Goal: Information Seeking & Learning: Understand process/instructions

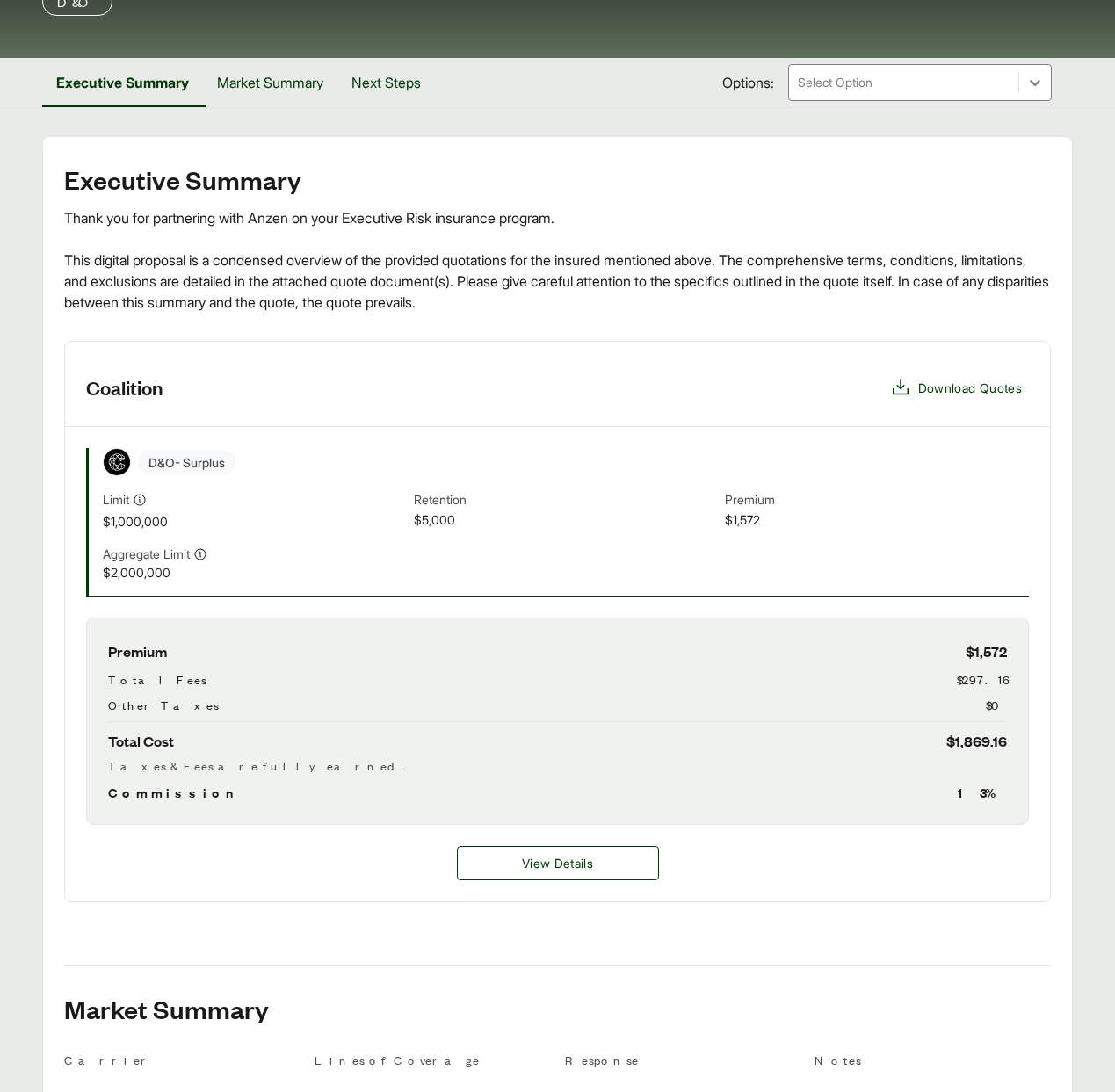
scroll to position [383, 0]
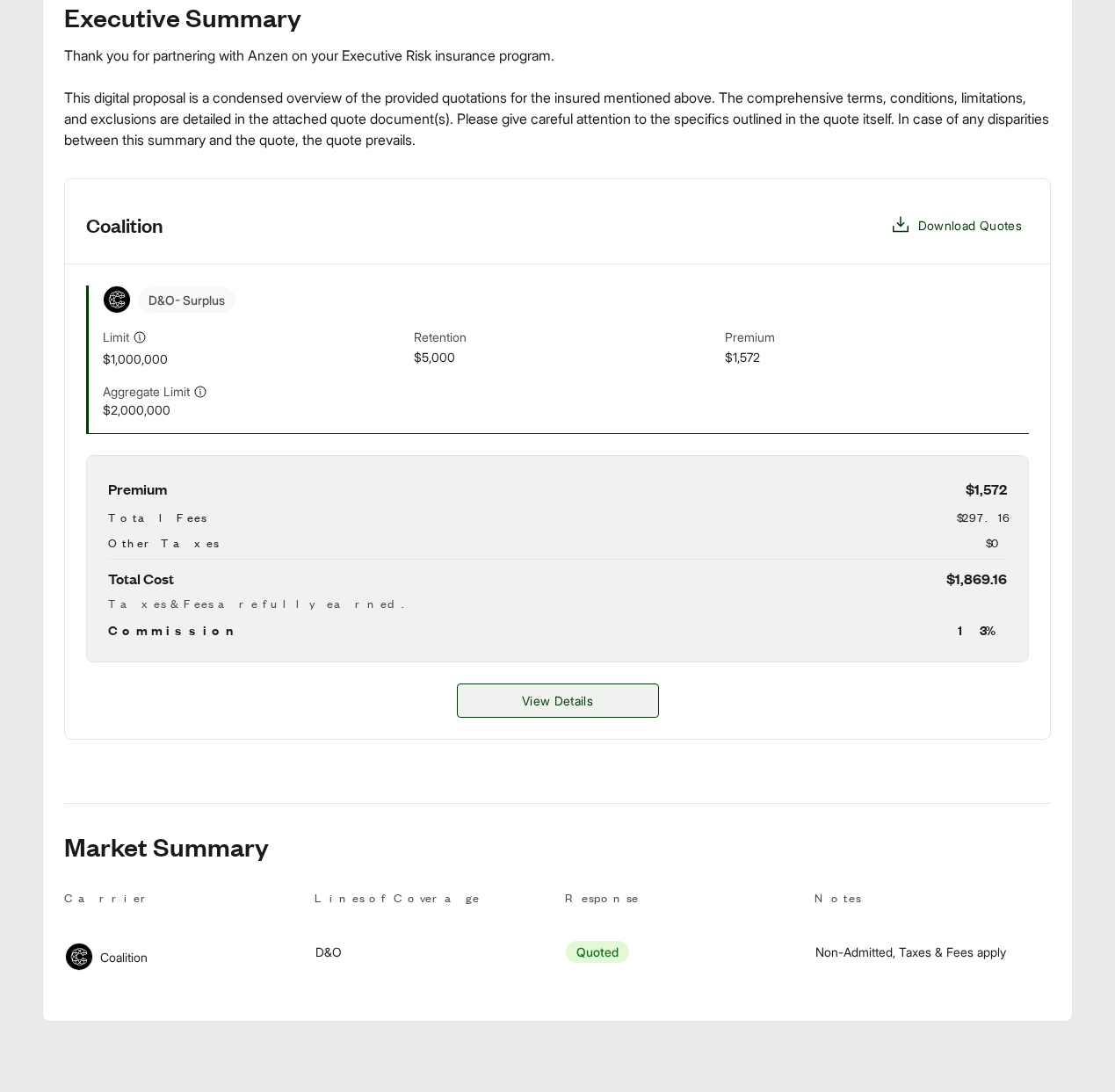
click at [536, 699] on span "View Details" at bounding box center [557, 700] width 71 height 19
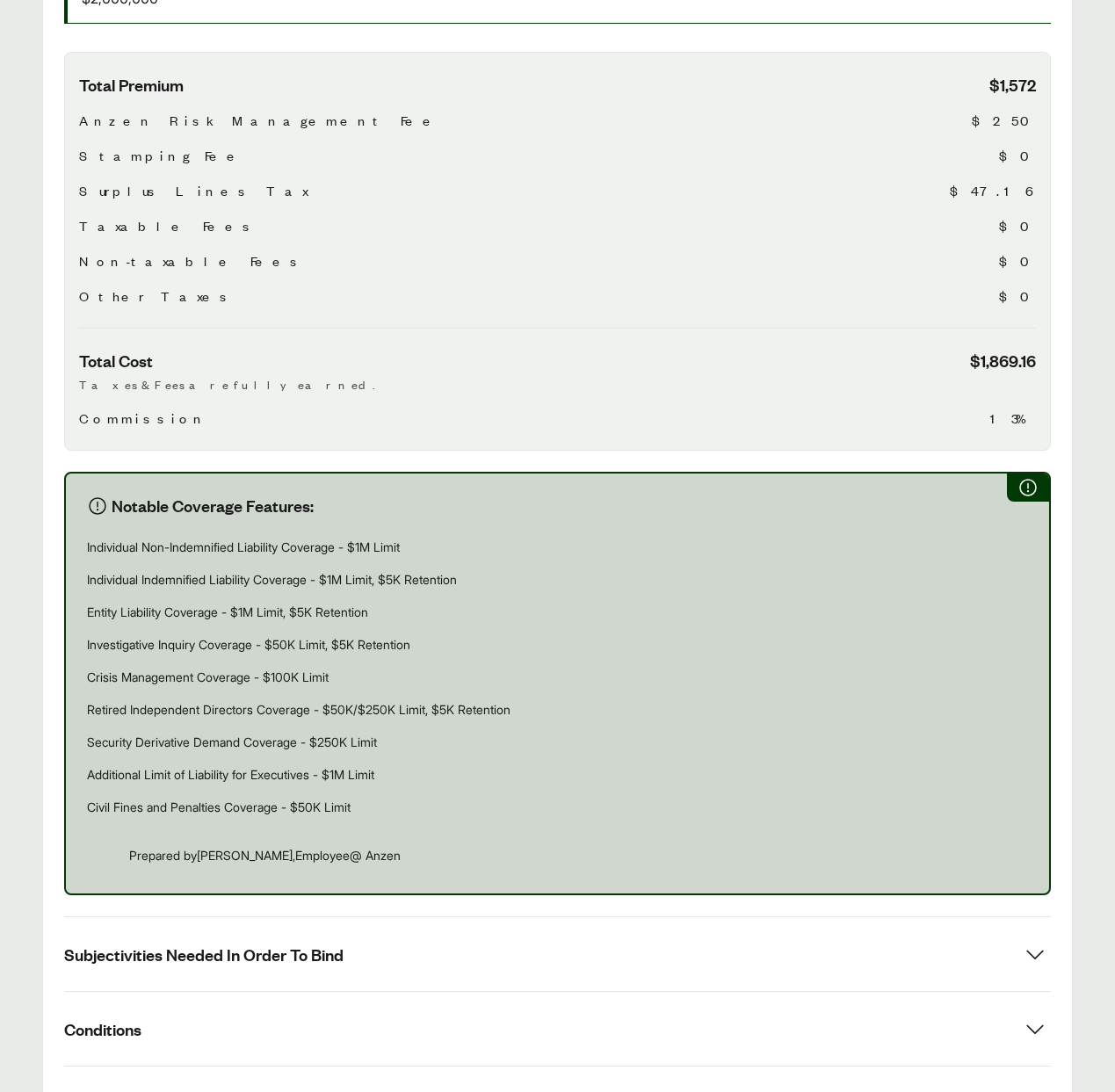
scroll to position [616, 0]
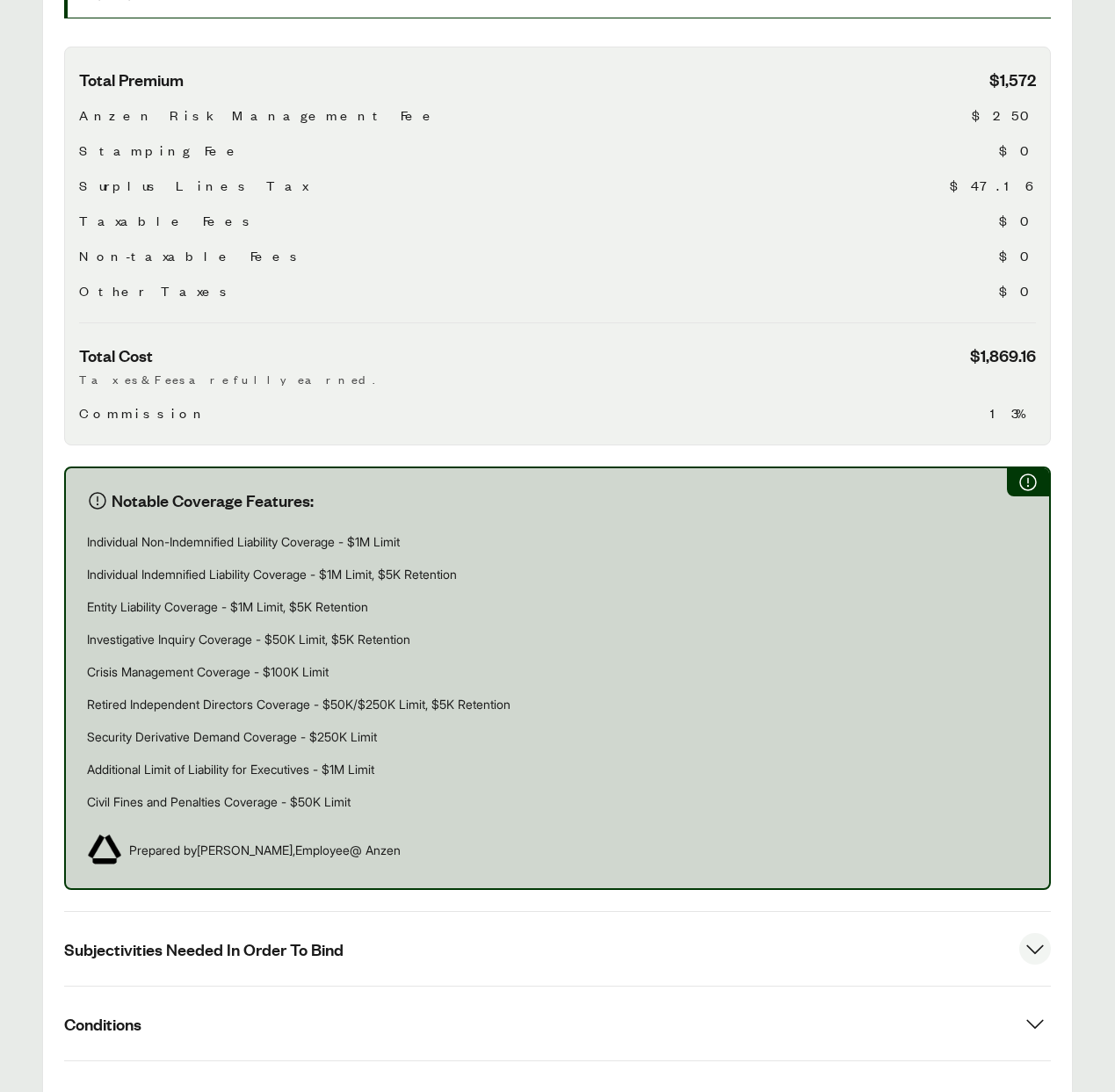
click at [256, 938] on span "Subjectivities Needed In Order To Bind" at bounding box center [203, 949] width 279 height 22
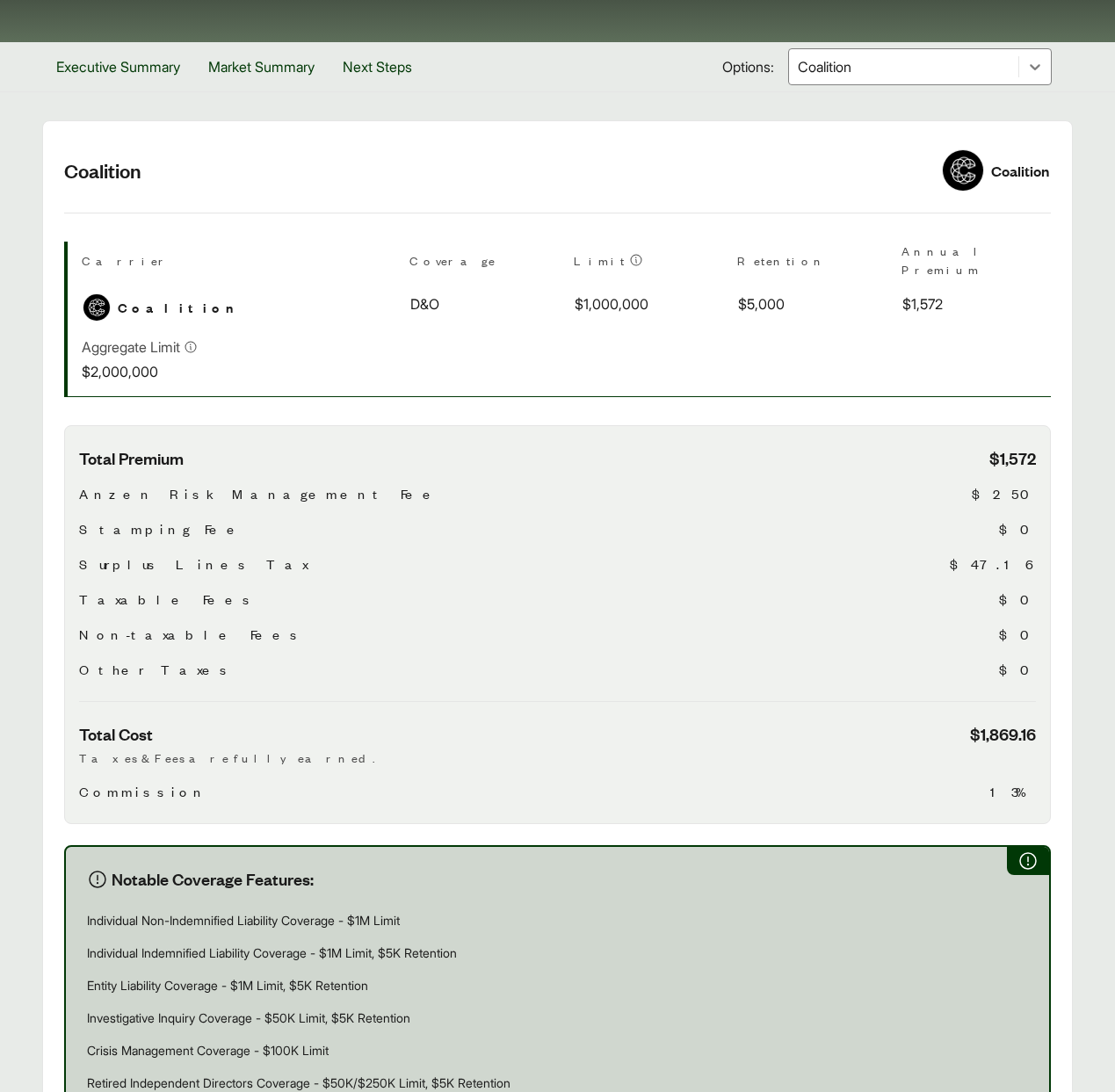
scroll to position [0, 0]
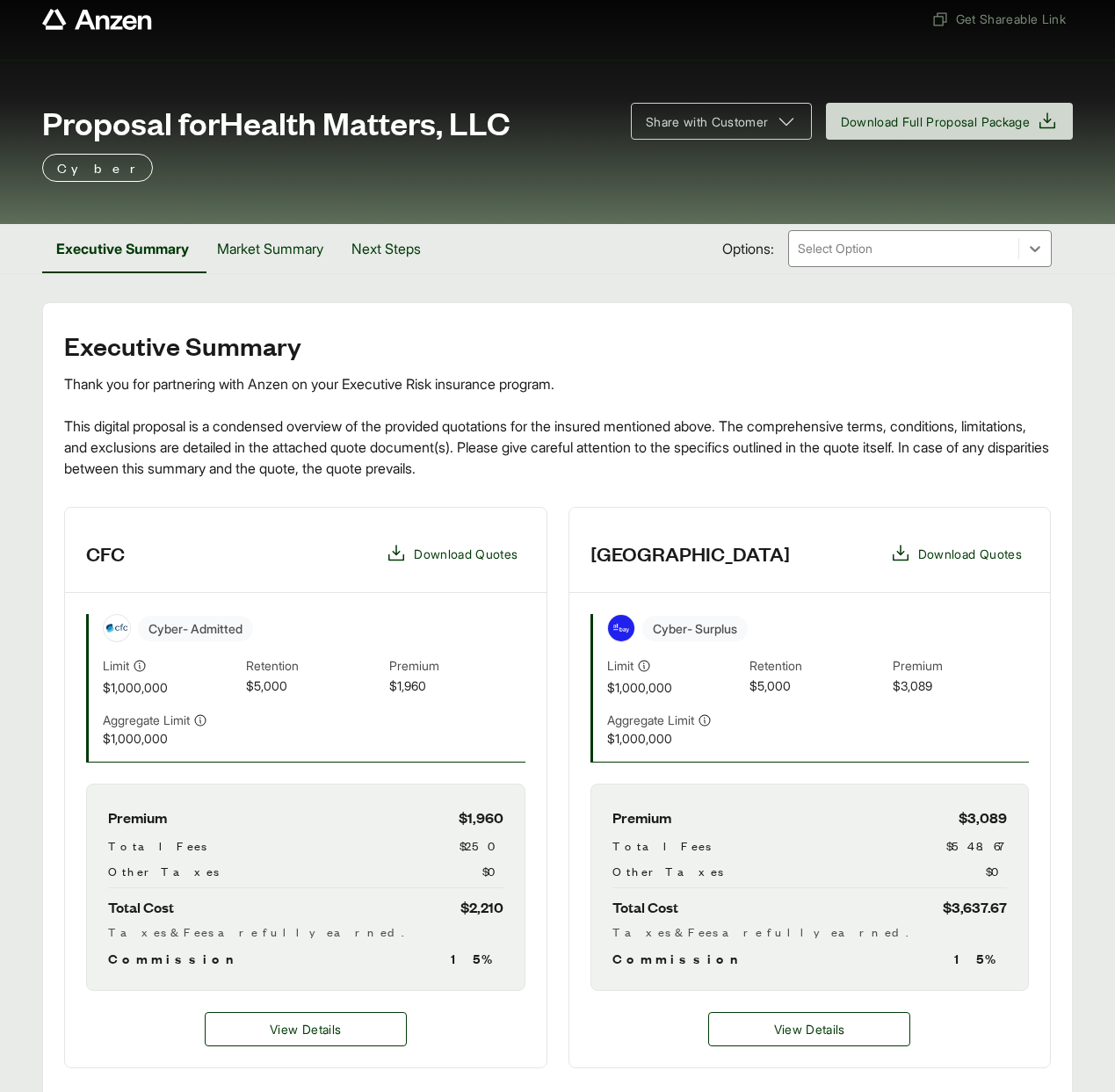
scroll to position [27, 0]
